Goal: Information Seeking & Learning: Get advice/opinions

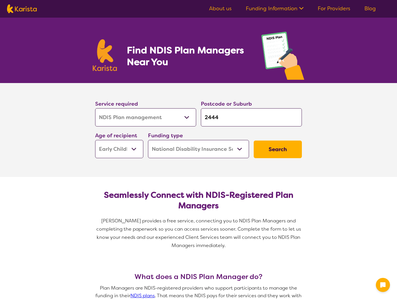
select select "NDIS Plan management"
select select "EC"
select select "NDIS"
select select "NDIS Plan management"
select select "EC"
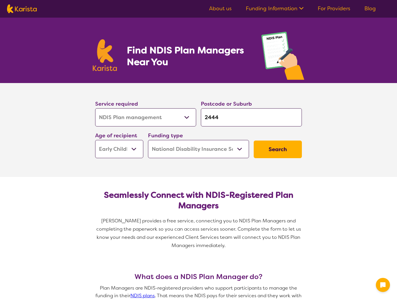
select select "NDIS"
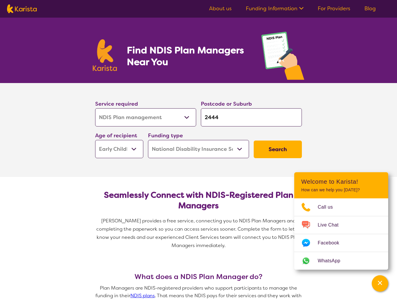
drag, startPoint x: 219, startPoint y: 116, endPoint x: 176, endPoint y: 111, distance: 42.6
click at [176, 111] on div "Service required Allied Health Assistant Assessment ([MEDICAL_DATA] or [MEDICAL…" at bounding box center [199, 128] width 212 height 63
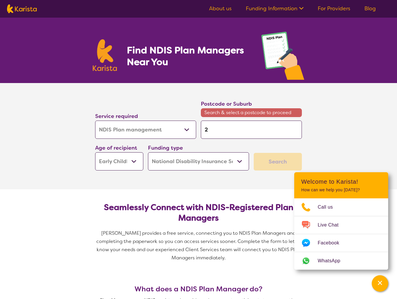
type input "2"
type input "20"
type input "200"
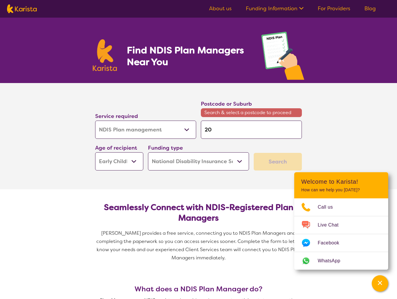
type input "200"
type input "2000"
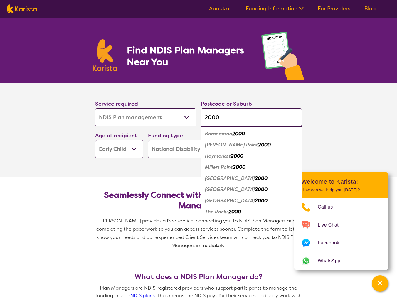
type input "200"
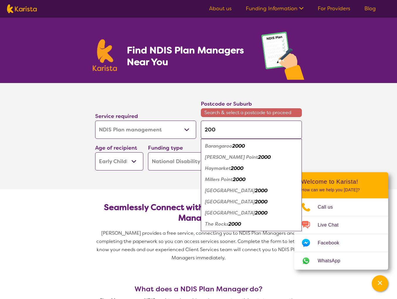
type input "20"
type input "2"
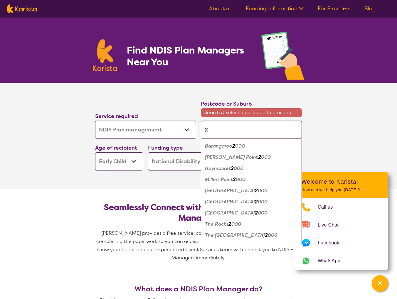
type input "23"
type input "230"
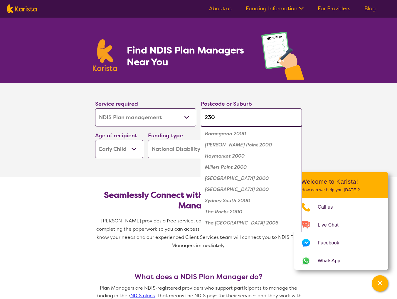
type input "2300"
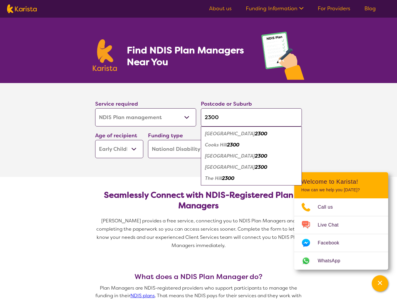
type input "2300"
click at [217, 145] on em "Cooks Hill" at bounding box center [216, 145] width 22 height 6
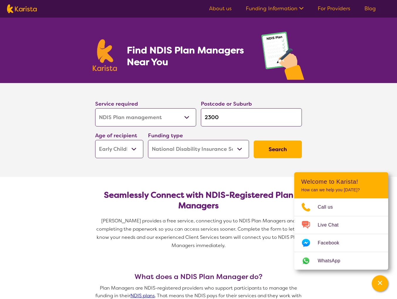
click at [265, 148] on button "Search" at bounding box center [278, 150] width 48 height 18
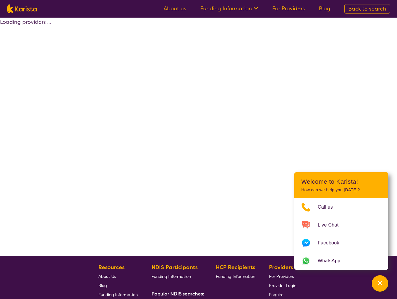
select select "by_score"
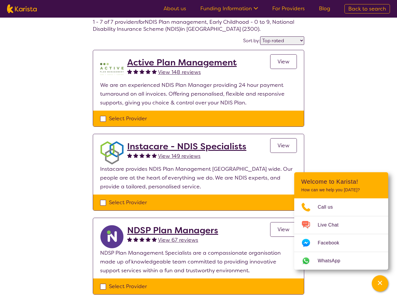
scroll to position [29, 0]
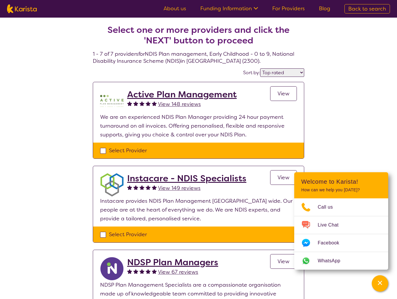
select select "NDIS Plan management"
select select "EC"
select select "NDIS"
select select "NDIS Plan management"
select select "EC"
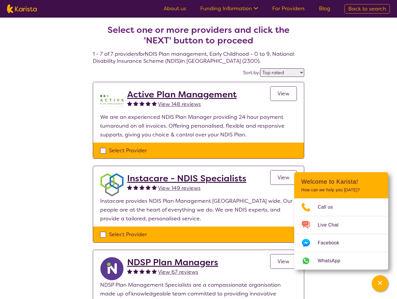
select select "NDIS"
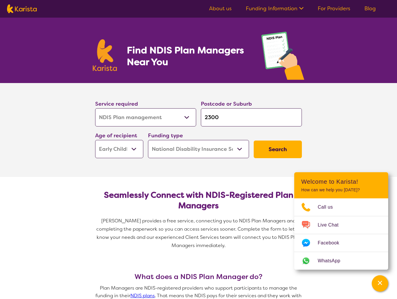
drag, startPoint x: 180, startPoint y: 117, endPoint x: 160, endPoint y: 116, distance: 20.3
click at [160, 116] on div "Service required Allied Health Assistant Assessment ([MEDICAL_DATA] or [MEDICAL…" at bounding box center [199, 128] width 212 height 63
type input "2"
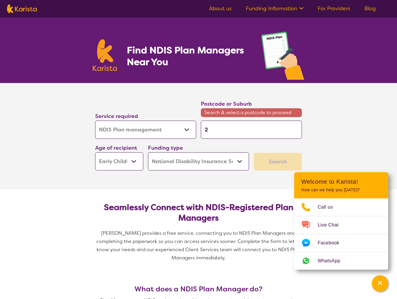
type input "24"
type input "244"
type input "2444"
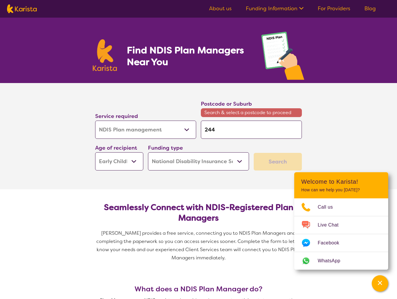
type input "2444"
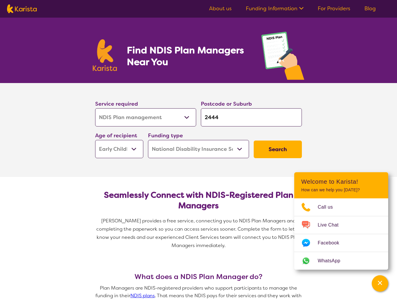
click button "Search" at bounding box center [278, 150] width 48 height 18
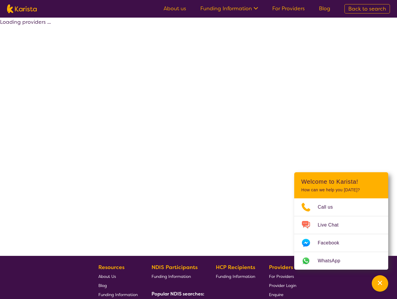
select select "by_score"
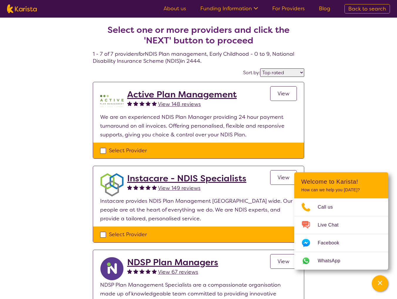
click at [271, 76] on select "Highly reviewed Top rated" at bounding box center [282, 72] width 44 height 9
